Goal: Task Accomplishment & Management: Manage account settings

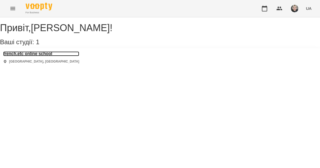
click at [19, 56] on h3 "french.etc online school" at bounding box center [41, 54] width 76 height 5
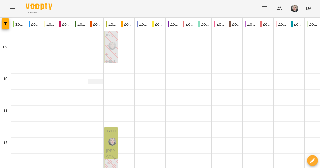
scroll to position [40, 0]
click at [108, 136] on div at bounding box center [112, 142] width 12 height 12
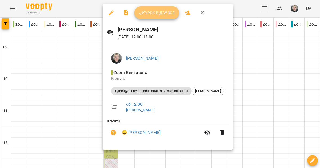
click at [149, 16] on span "Урок відбувся" at bounding box center [157, 13] width 36 height 6
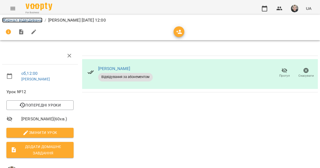
click at [27, 19] on link "Журнал відвідувань" at bounding box center [22, 20] width 40 height 5
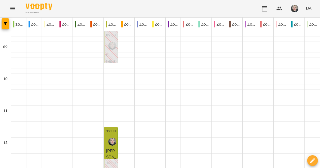
scroll to position [346, 0]
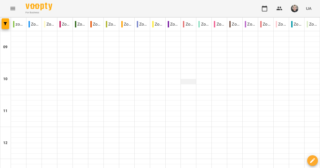
scroll to position [336, 0]
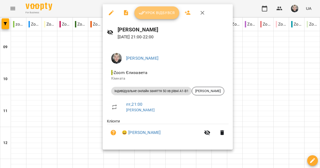
click at [155, 13] on span "Урок відбувся" at bounding box center [157, 13] width 36 height 6
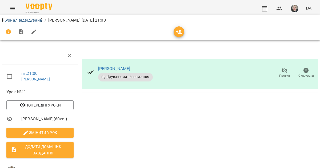
click at [35, 19] on link "Журнал відвідувань" at bounding box center [22, 20] width 40 height 5
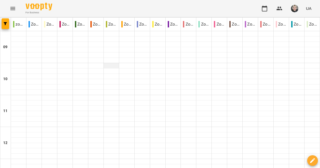
scroll to position [305, 0]
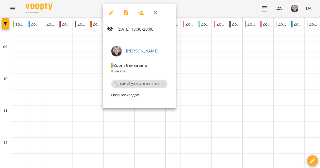
click at [264, 142] on div at bounding box center [160, 84] width 320 height 168
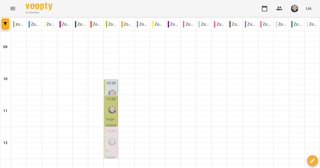
scroll to position [152, 0]
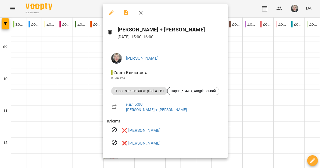
click at [85, 75] on div at bounding box center [160, 84] width 320 height 168
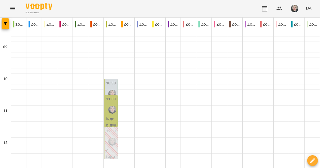
scroll to position [346, 0]
